Goal: Navigation & Orientation: Find specific page/section

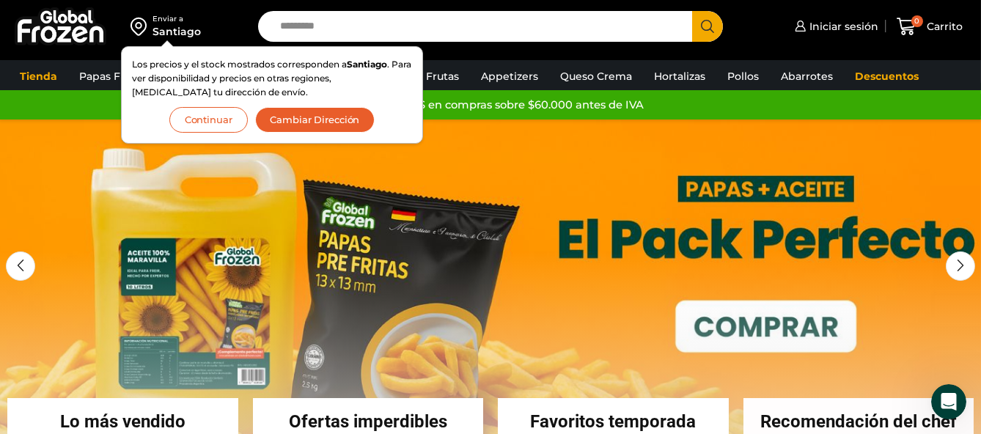
click at [185, 117] on button "Continuar" at bounding box center [208, 120] width 78 height 26
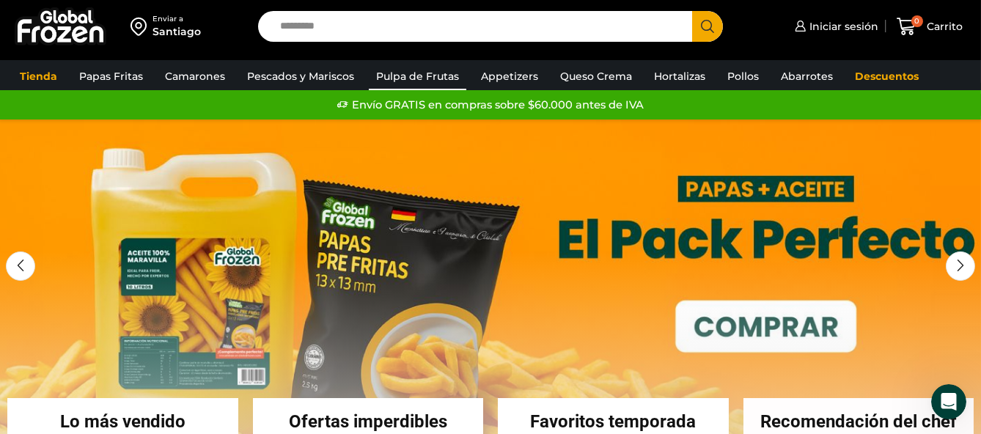
click at [447, 72] on link "Pulpa de Frutas" at bounding box center [418, 76] width 98 height 28
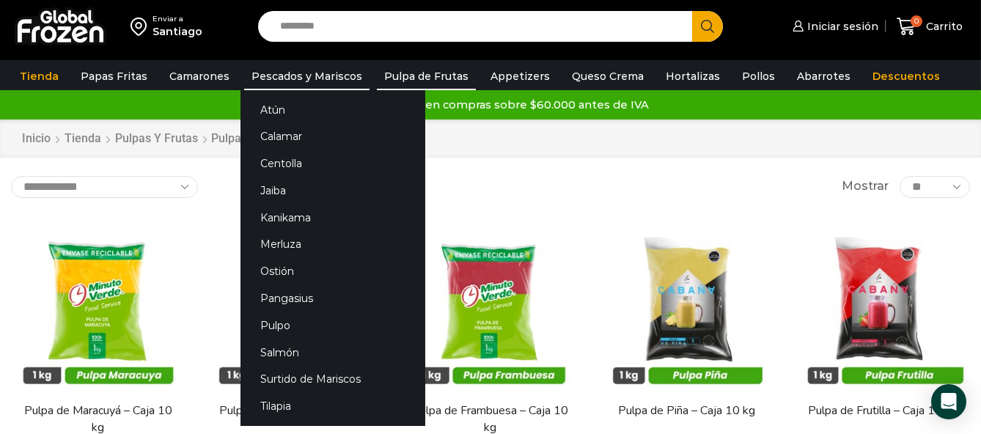
click at [263, 73] on link "Pescados y Mariscos" at bounding box center [306, 76] width 125 height 28
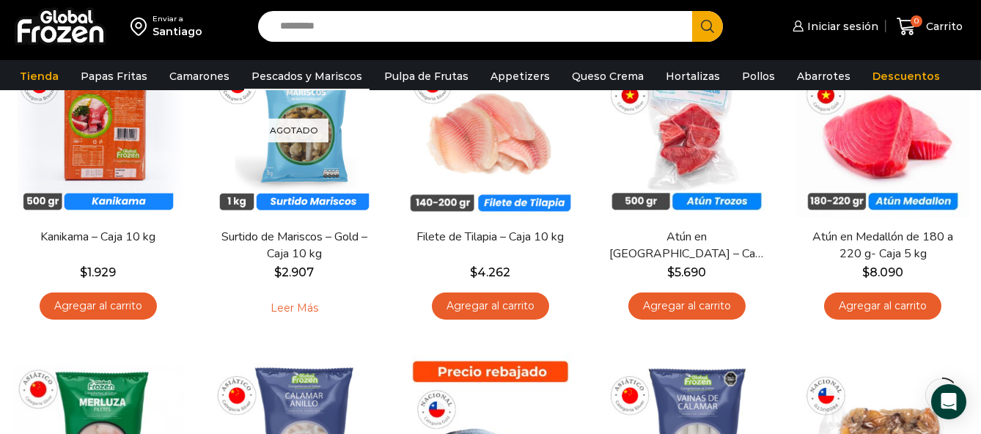
scroll to position [192, 0]
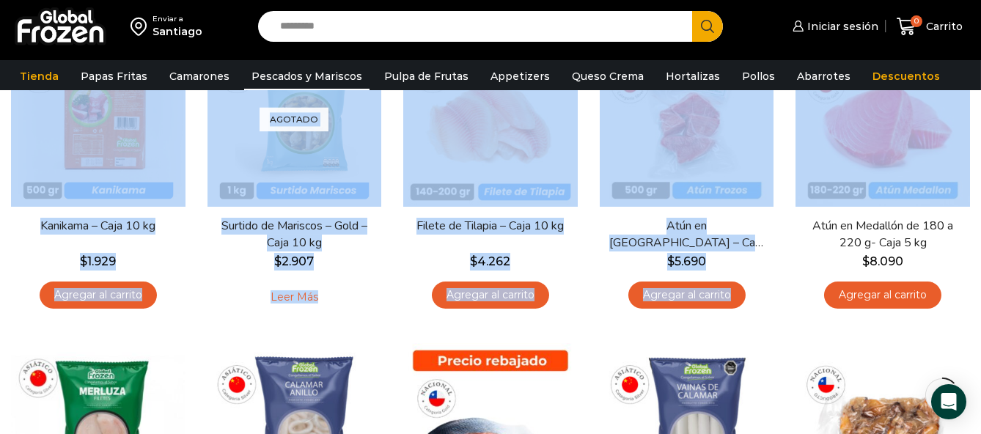
drag, startPoint x: 980, startPoint y: 78, endPoint x: 985, endPoint y: 97, distance: 19.0
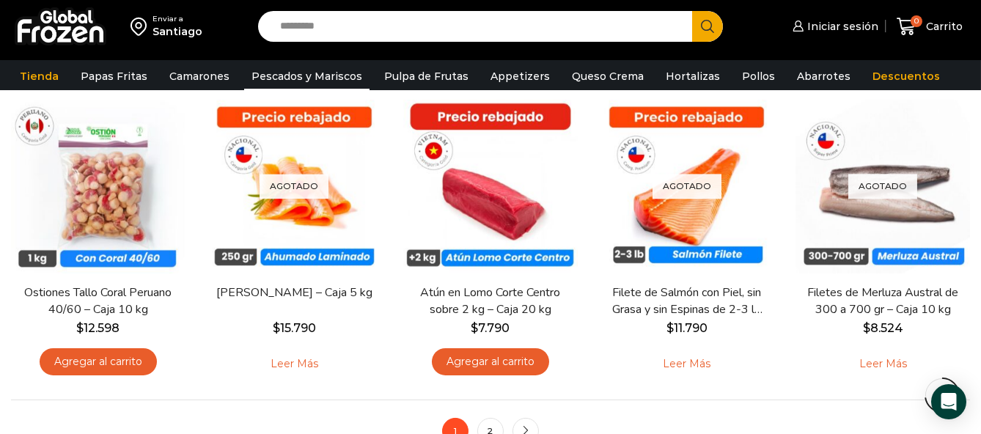
scroll to position [1106, 0]
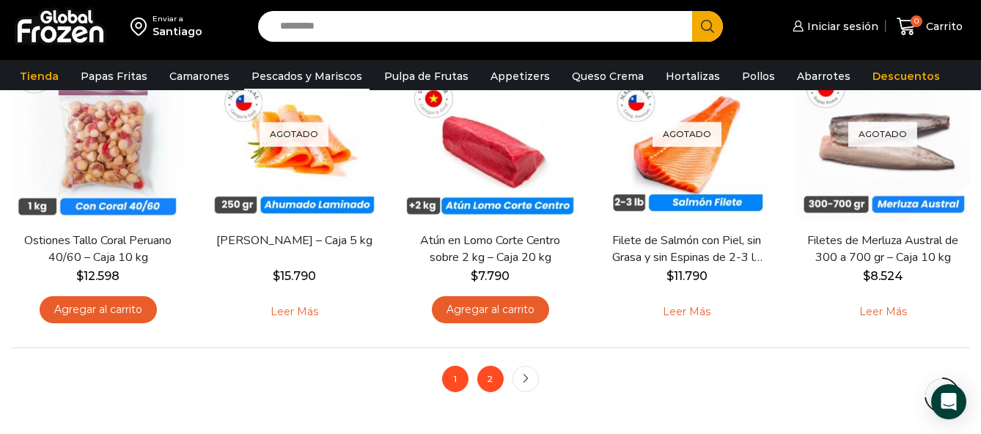
click at [488, 392] on link "2" at bounding box center [490, 379] width 26 height 26
